Goal: Information Seeking & Learning: Learn about a topic

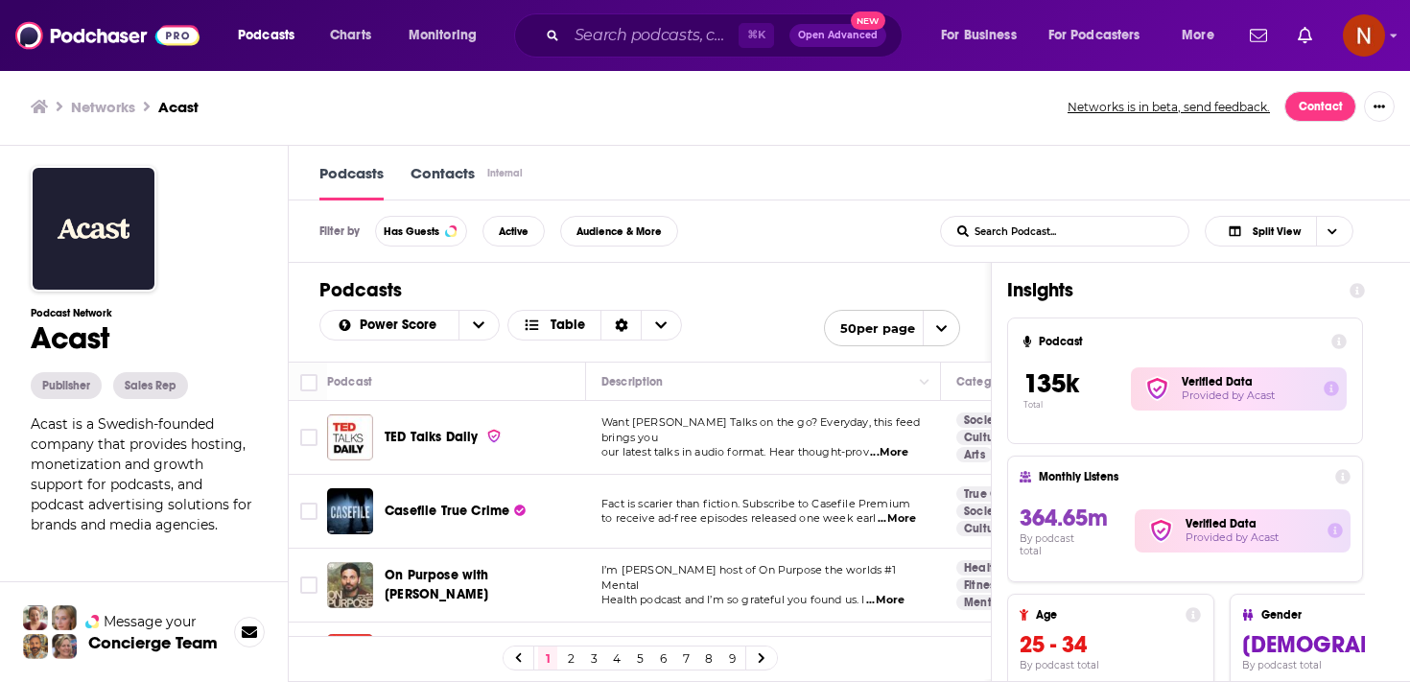
click at [412, 541] on td "Casefile True Crime" at bounding box center [456, 512] width 259 height 74
drag, startPoint x: 1098, startPoint y: 411, endPoint x: 1013, endPoint y: 393, distance: 87.1
click at [1013, 393] on div "Podcast 135k Total Verified Data Provided by Acast" at bounding box center [1185, 381] width 356 height 127
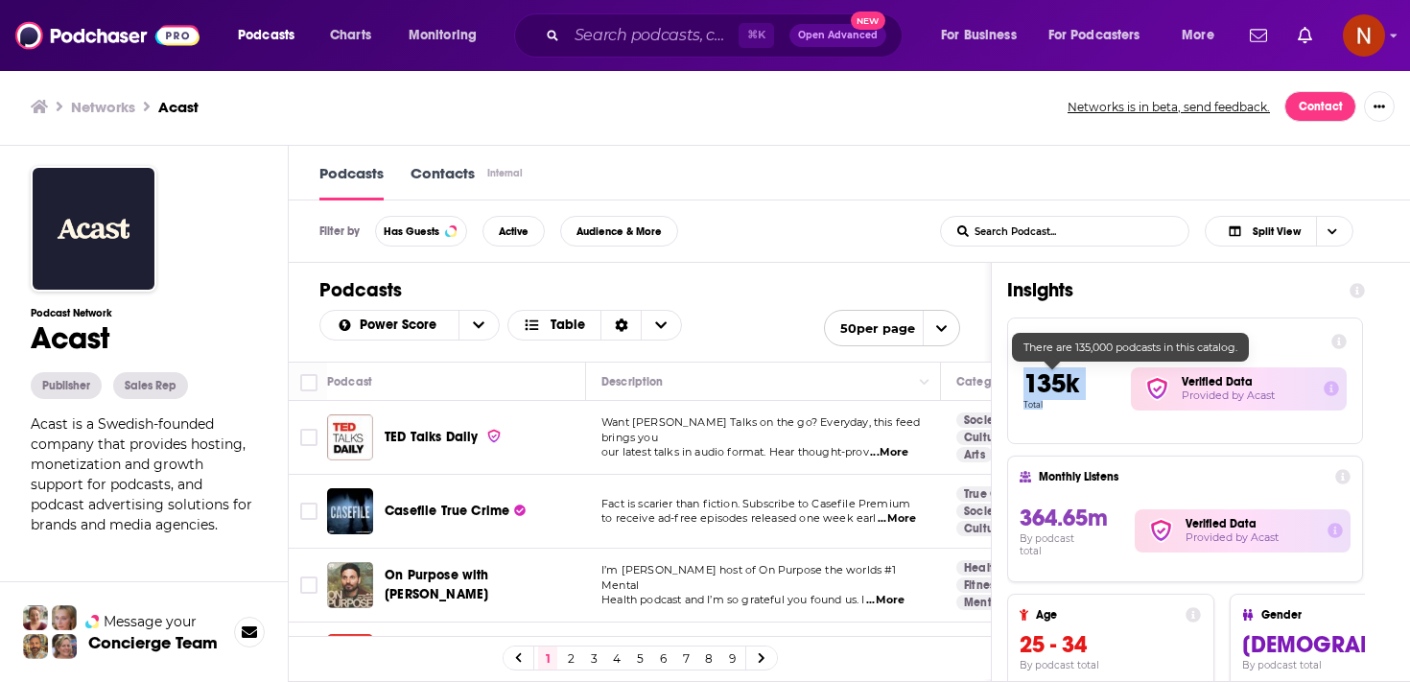
click at [1038, 405] on p "Total" at bounding box center [1077, 405] width 107 height 10
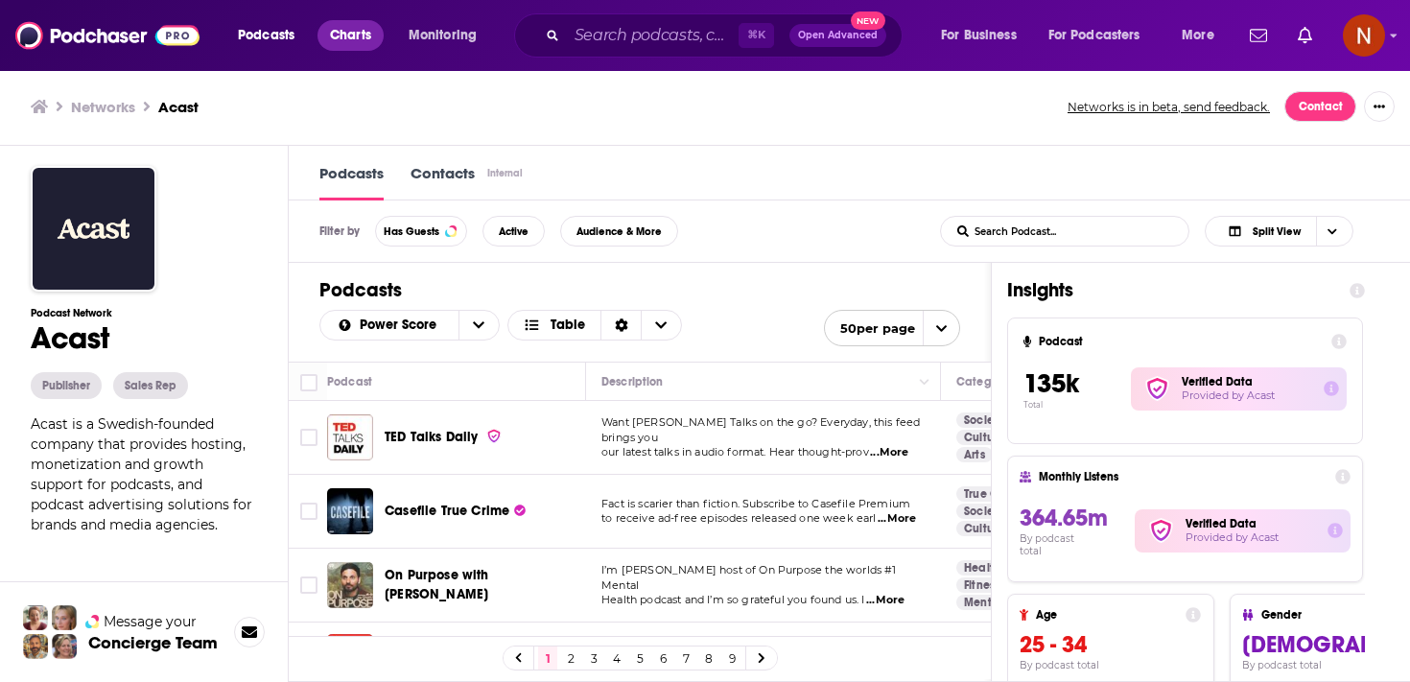
click at [355, 30] on span "Charts" at bounding box center [350, 35] width 41 height 27
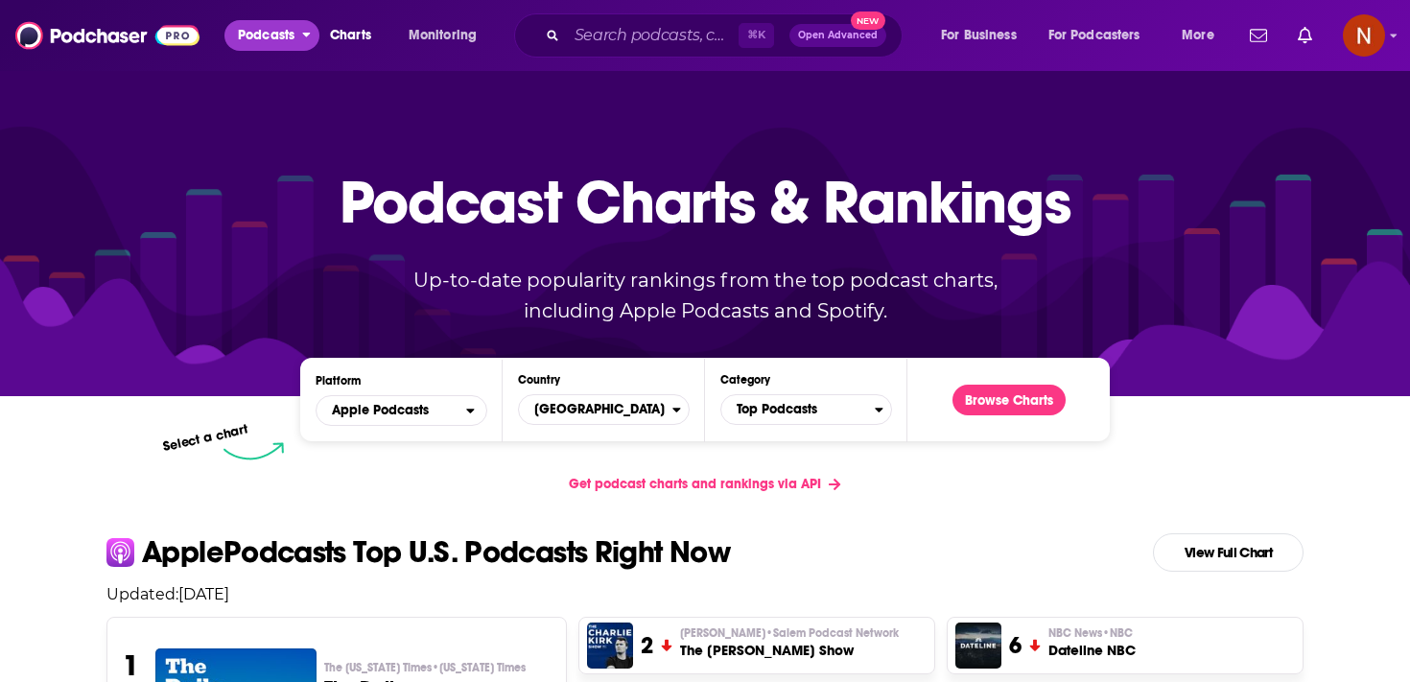
click at [275, 37] on span "Podcasts" at bounding box center [266, 35] width 57 height 27
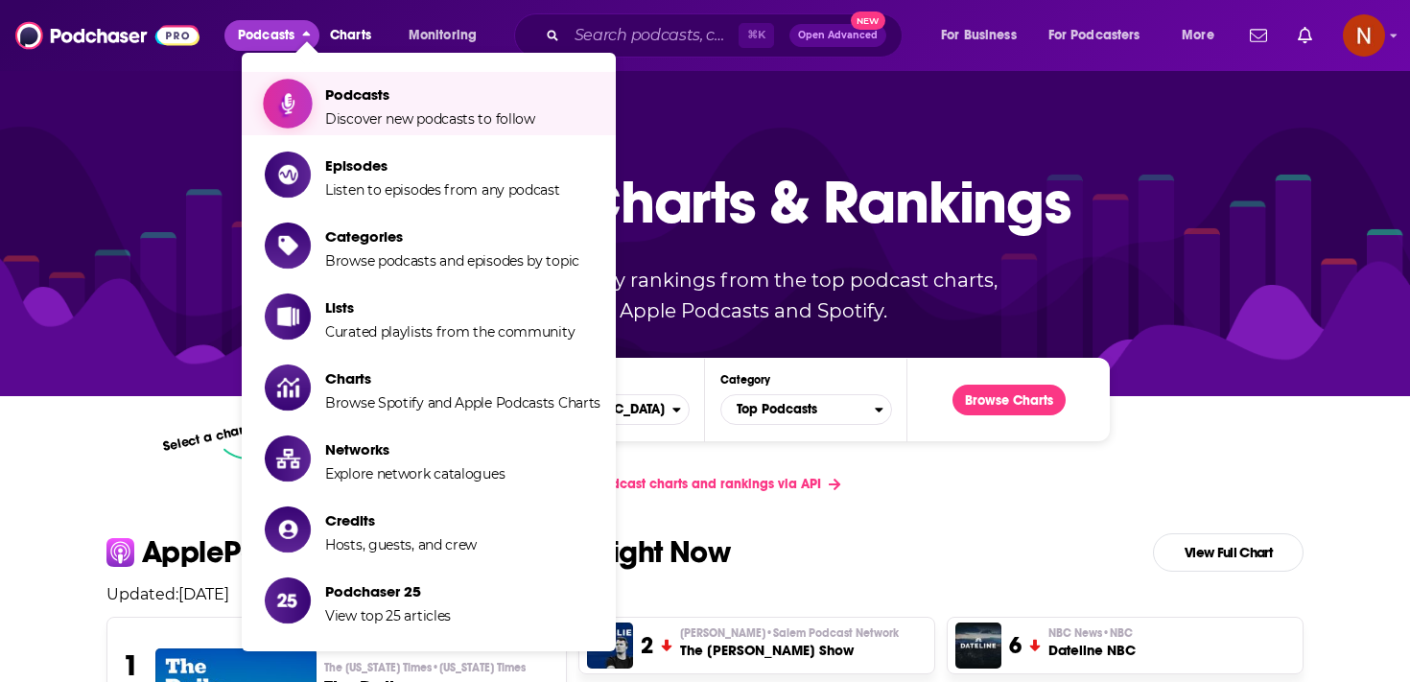
click at [316, 91] on link "Podcasts Discover new podcasts to follow" at bounding box center [433, 104] width 336 height 48
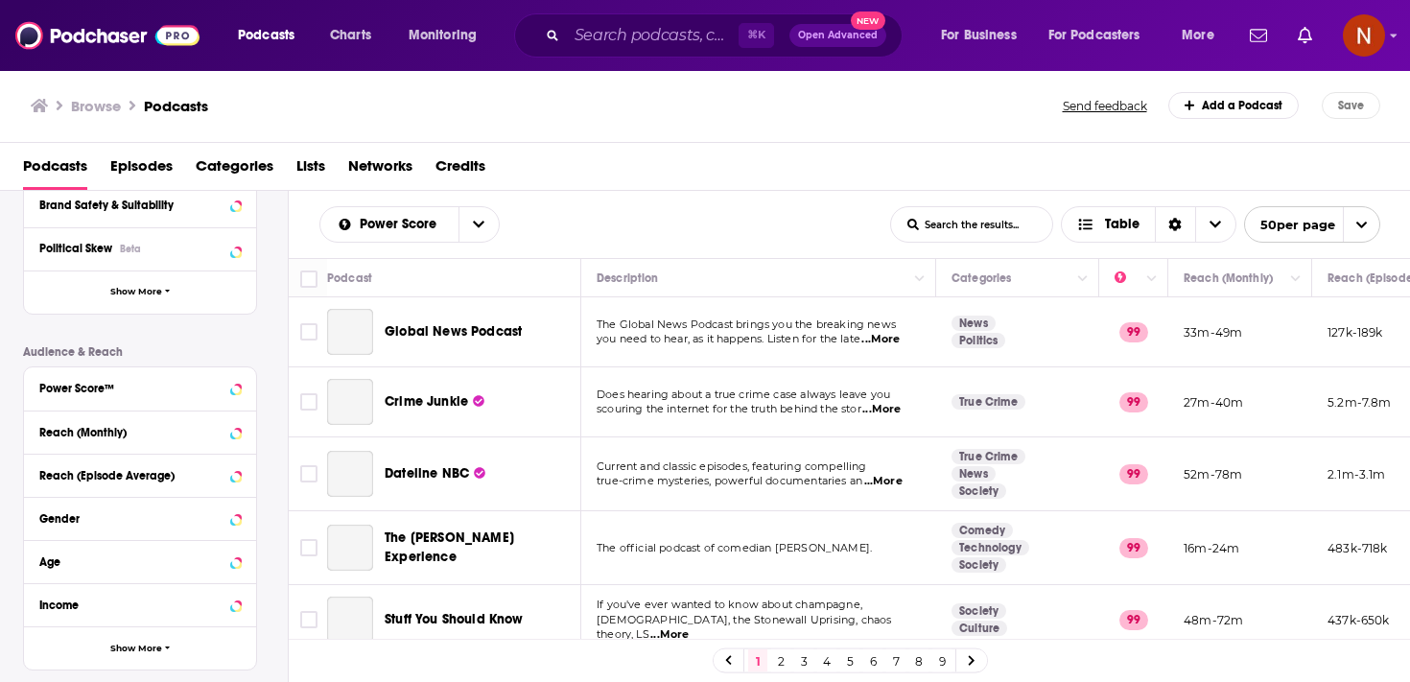
scroll to position [329, 0]
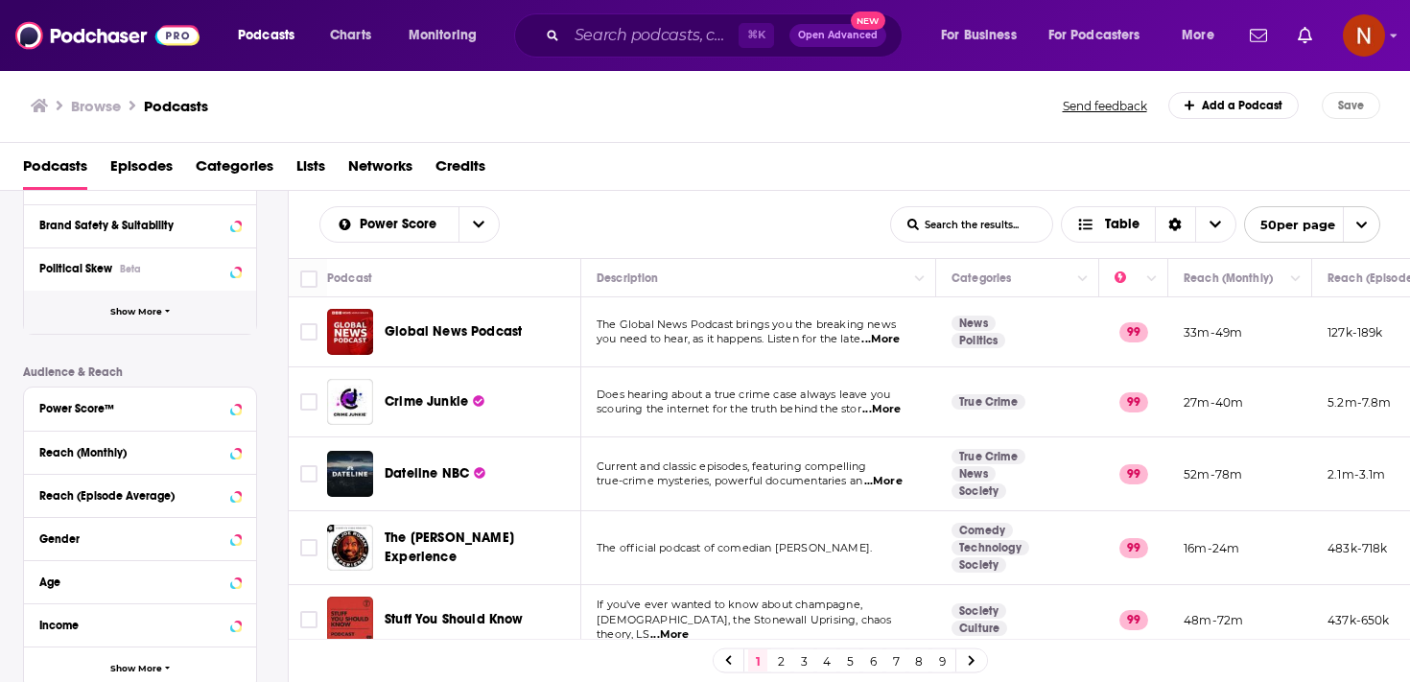
click at [181, 316] on button "Show More" at bounding box center [140, 312] width 232 height 43
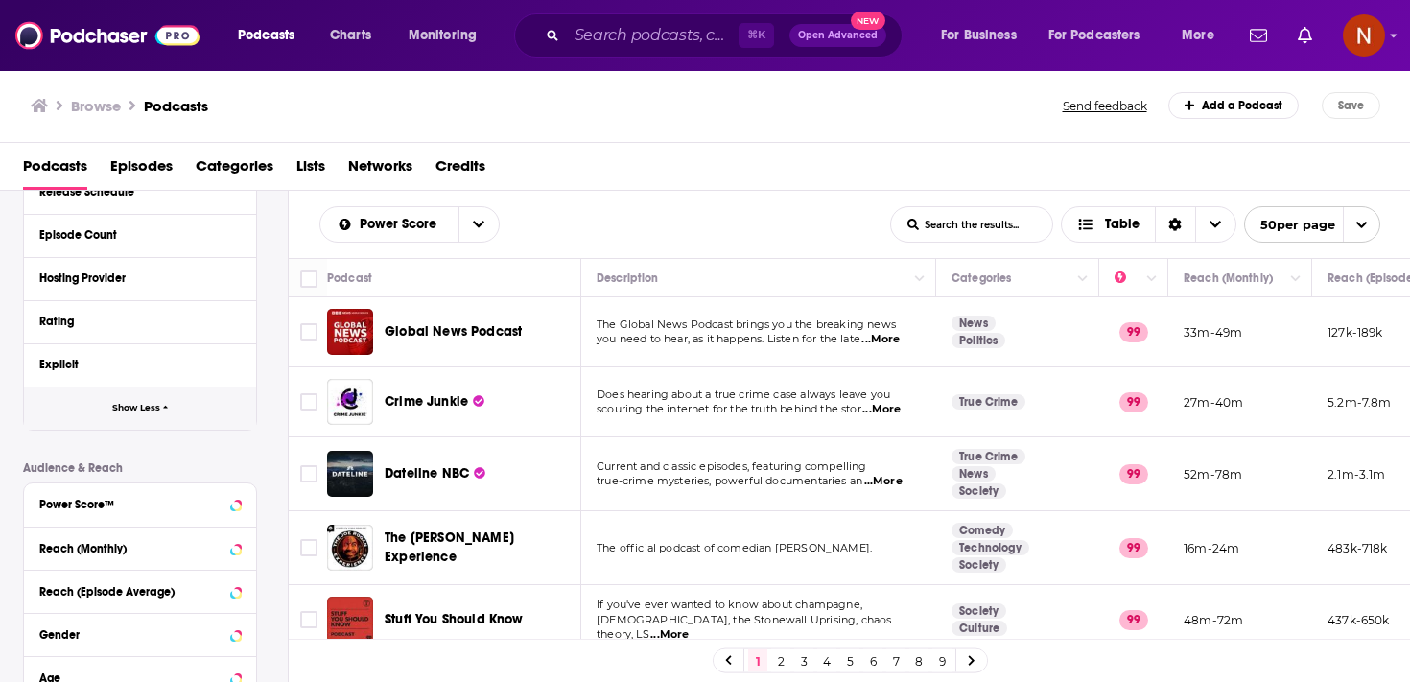
scroll to position [616, 0]
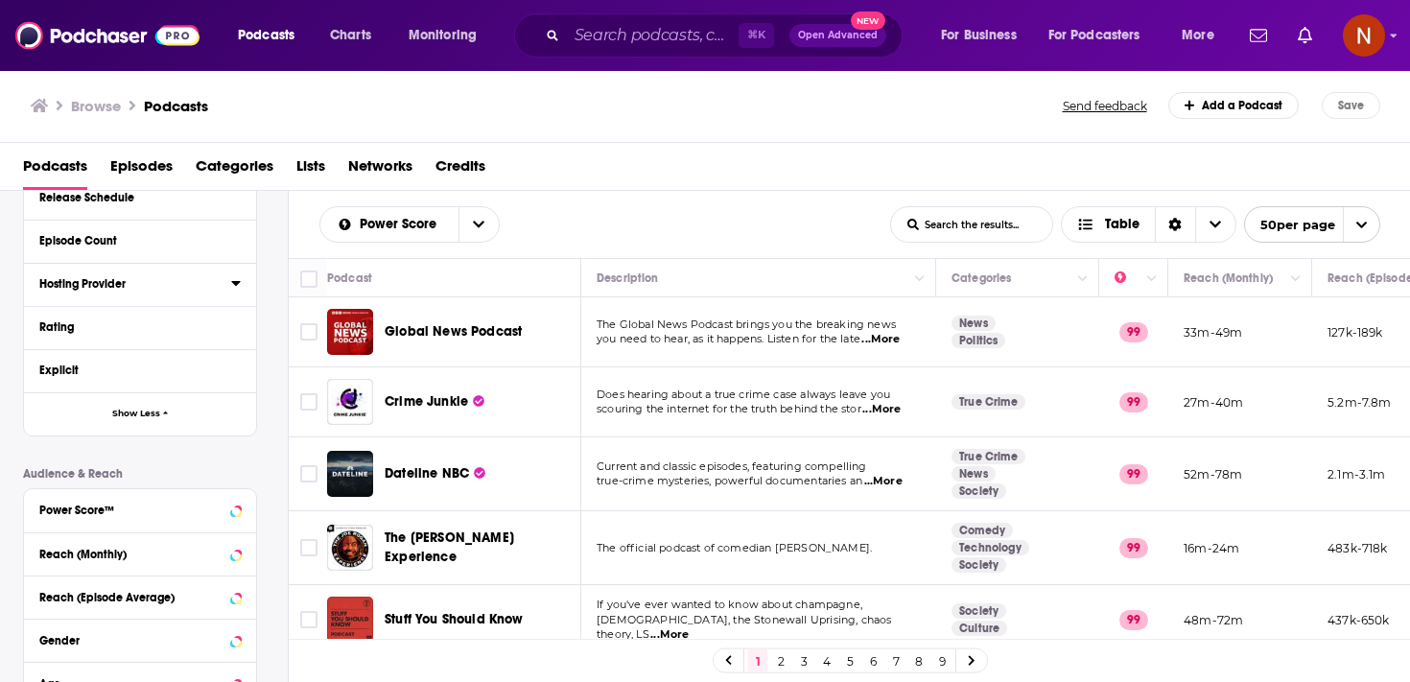
click at [182, 278] on div "Hosting Provider" at bounding box center [128, 283] width 179 height 13
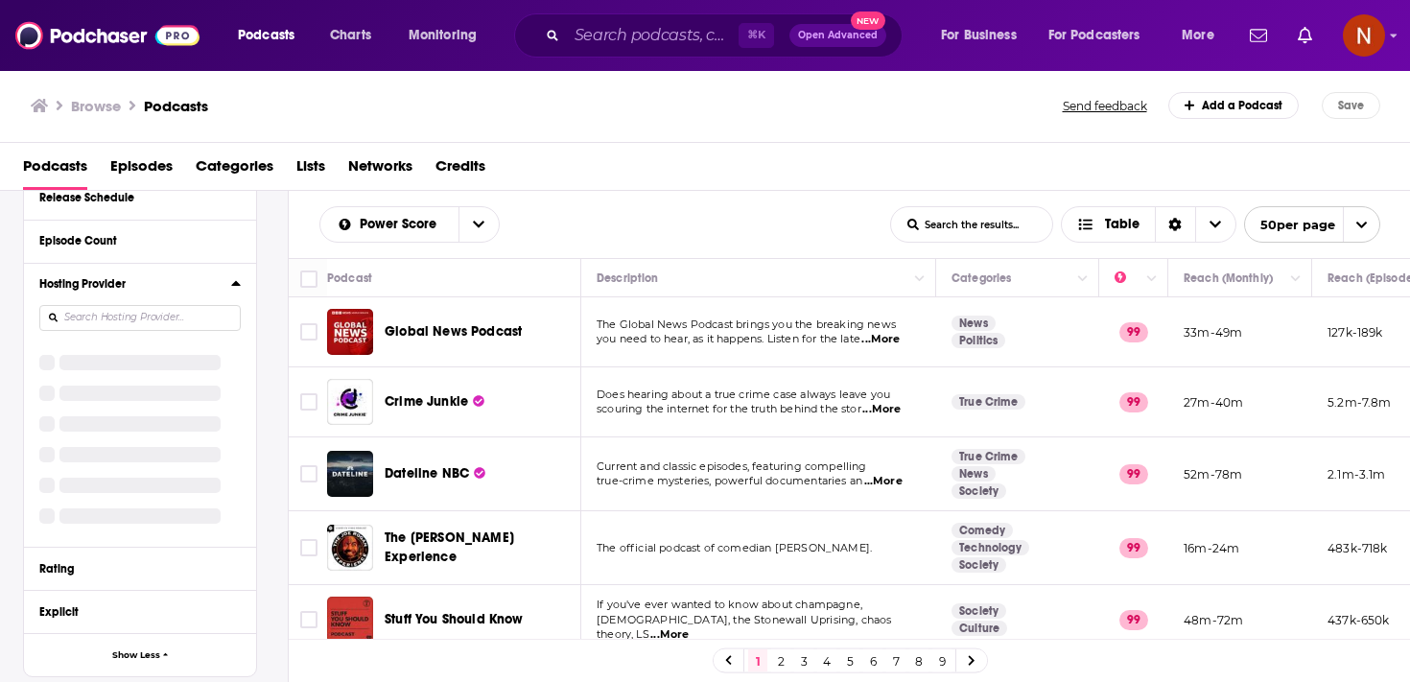
click at [198, 317] on input at bounding box center [139, 318] width 201 height 26
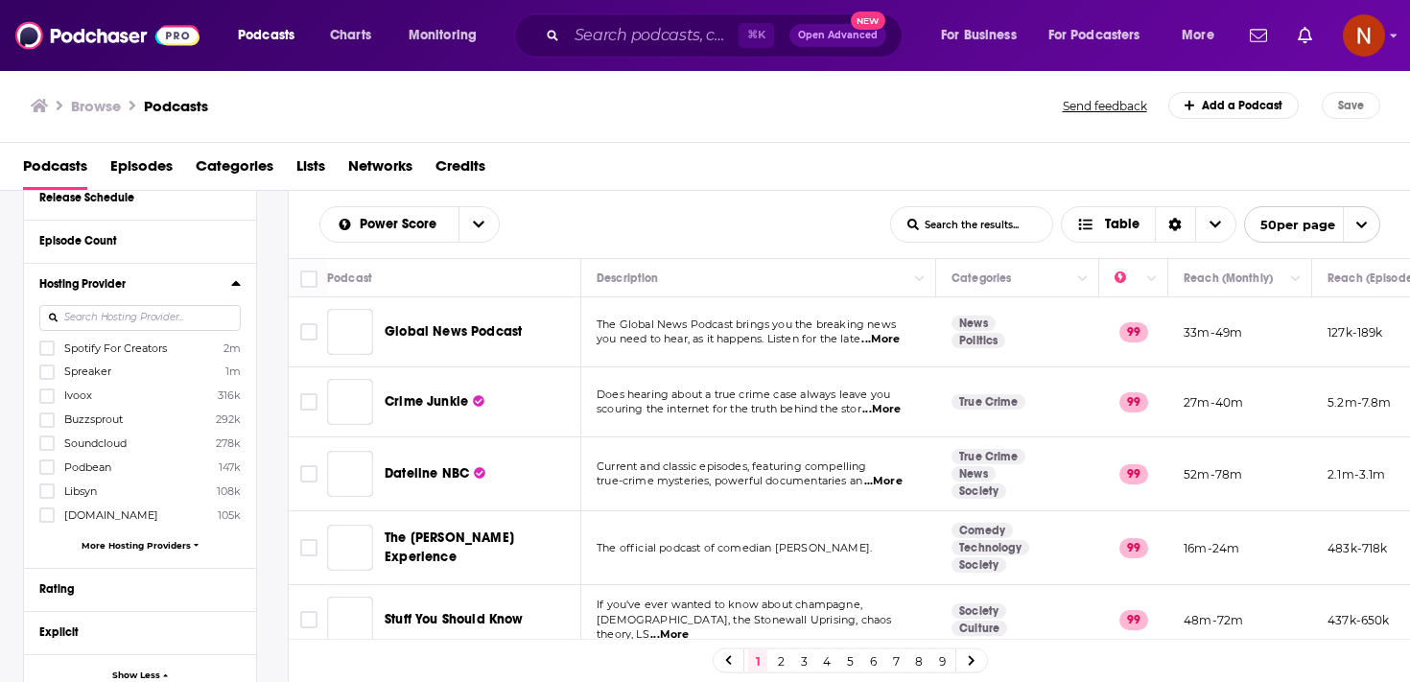
scroll to position [437, 0]
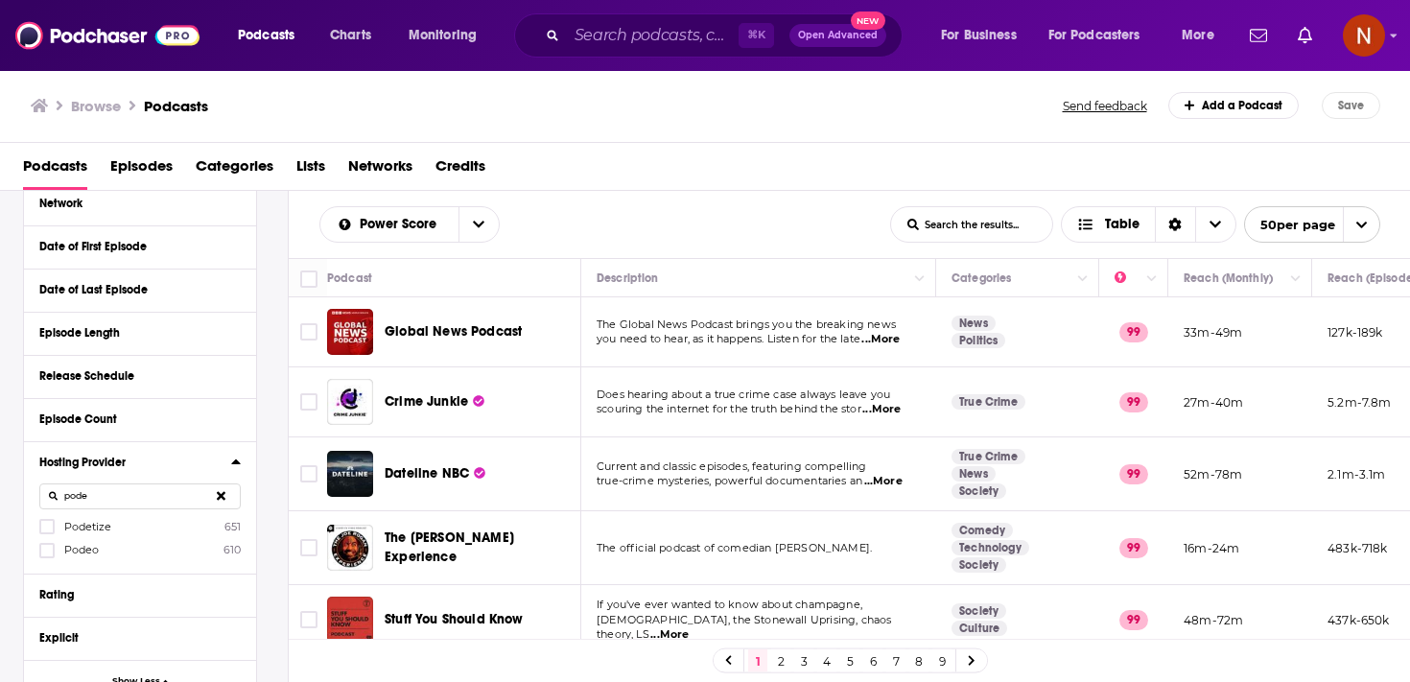
type input "podeo"
click at [84, 503] on input "podeo" at bounding box center [139, 497] width 201 height 26
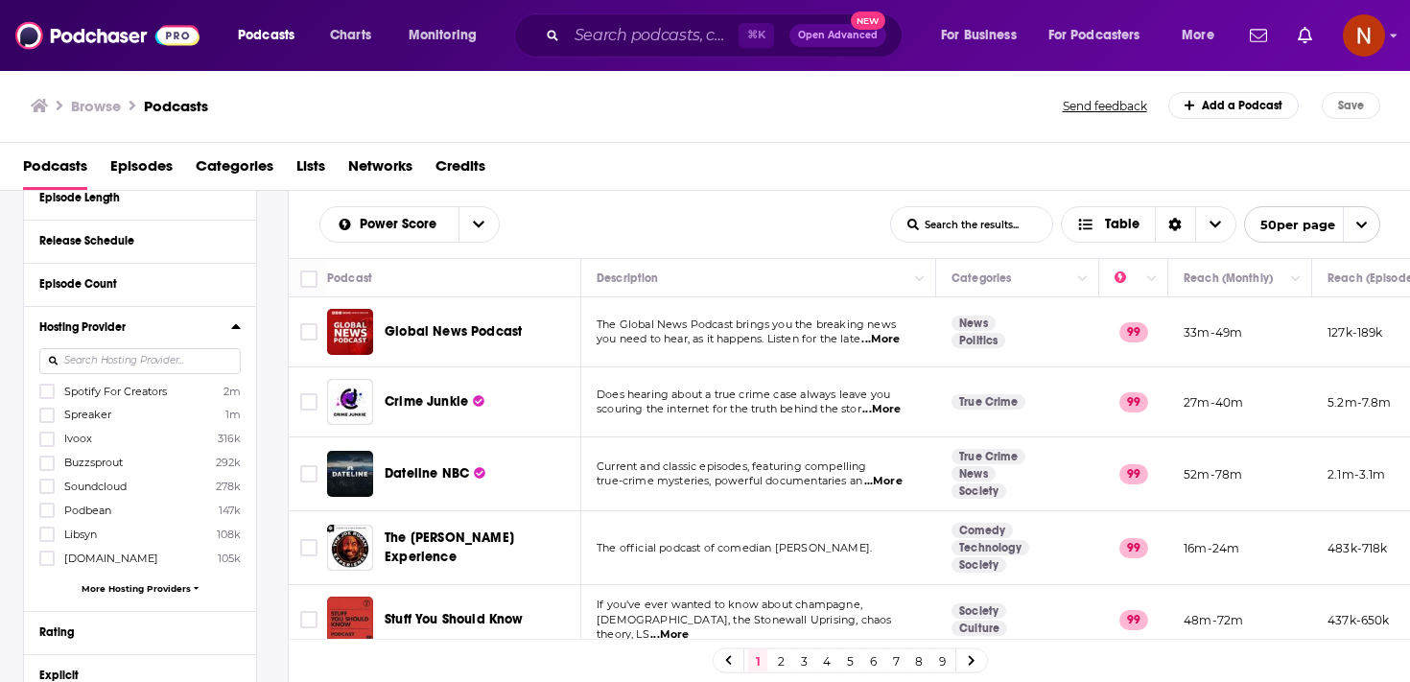
scroll to position [582, 0]
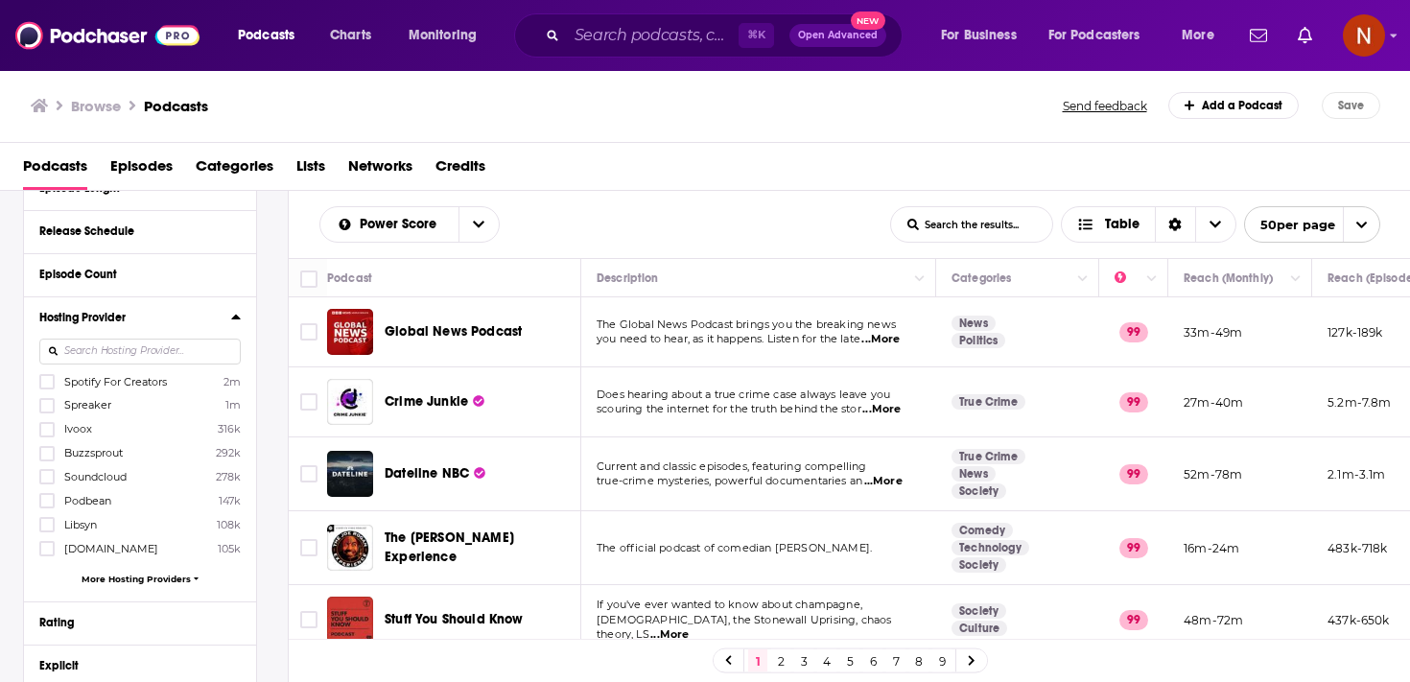
click at [142, 579] on span "More Hosting Providers" at bounding box center [136, 579] width 109 height 11
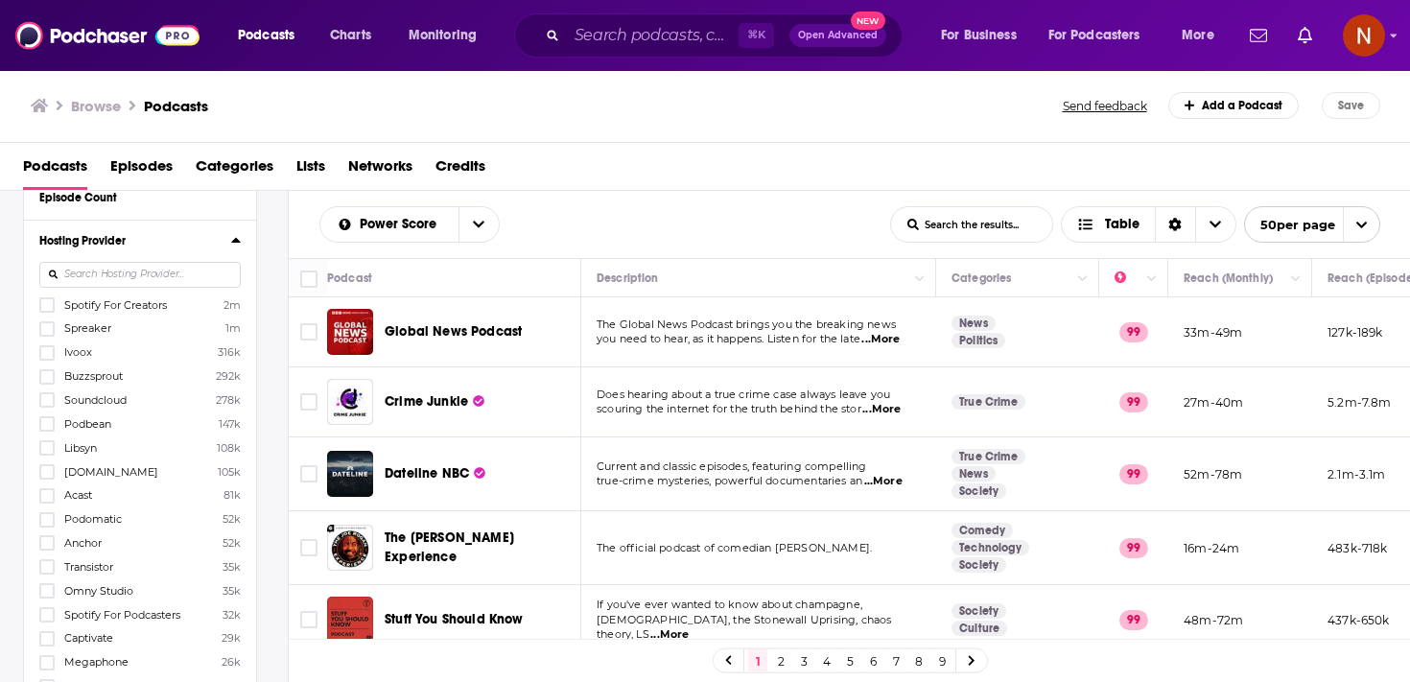
scroll to position [654, 0]
click at [152, 274] on input at bounding box center [139, 280] width 201 height 26
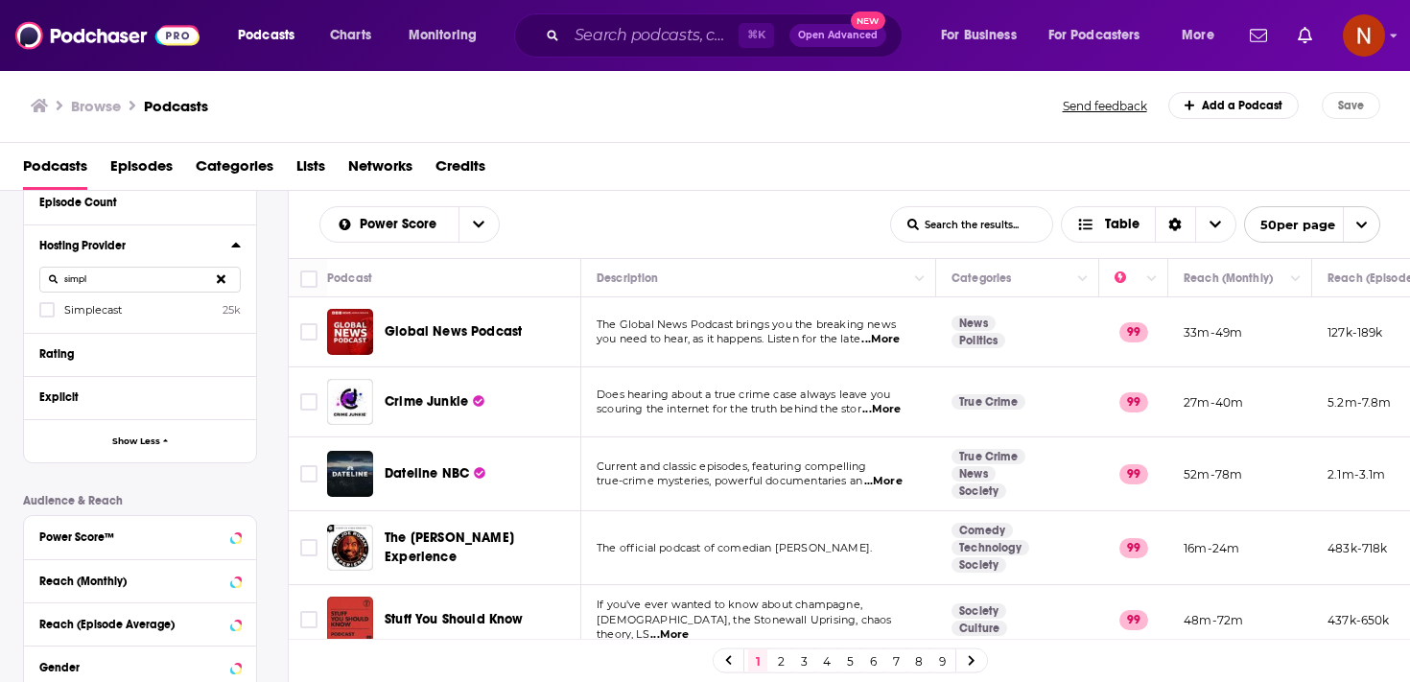
type input "simpl"
click at [221, 278] on icon at bounding box center [221, 278] width 9 height 12
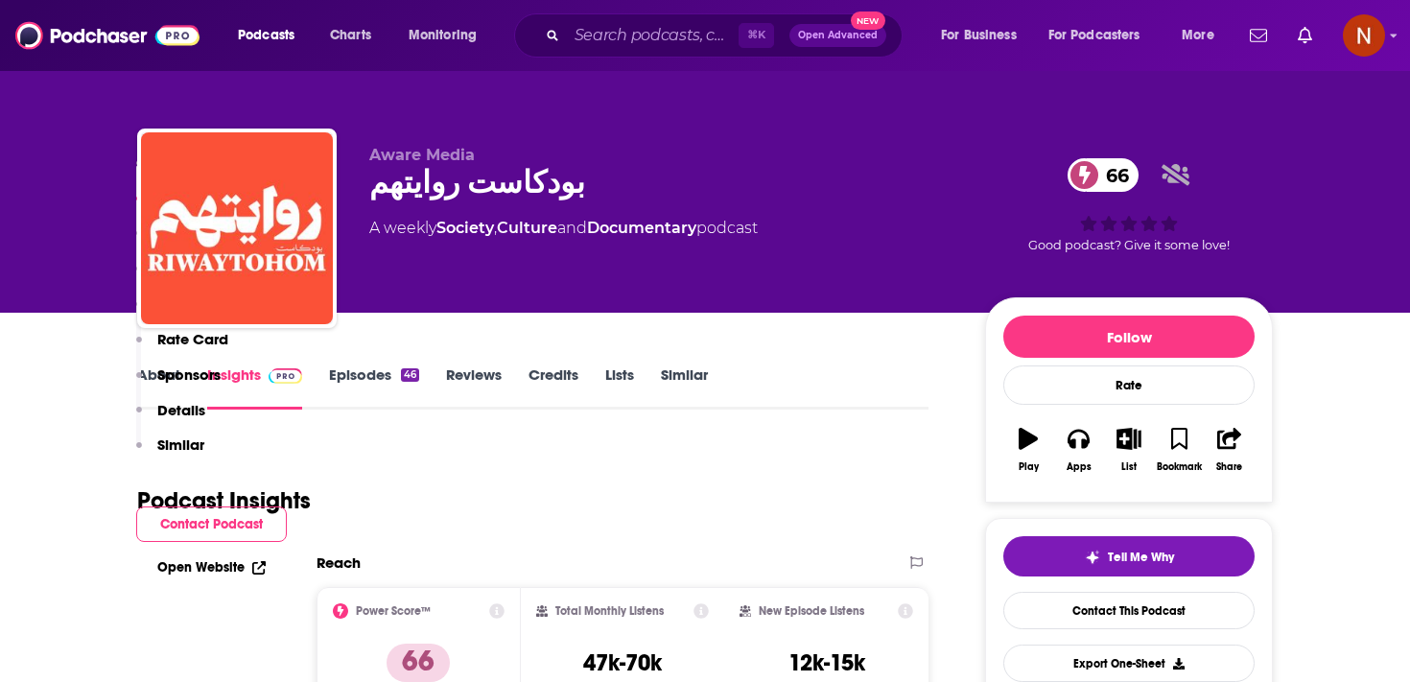
scroll to position [561, 0]
